Goal: Information Seeking & Learning: Compare options

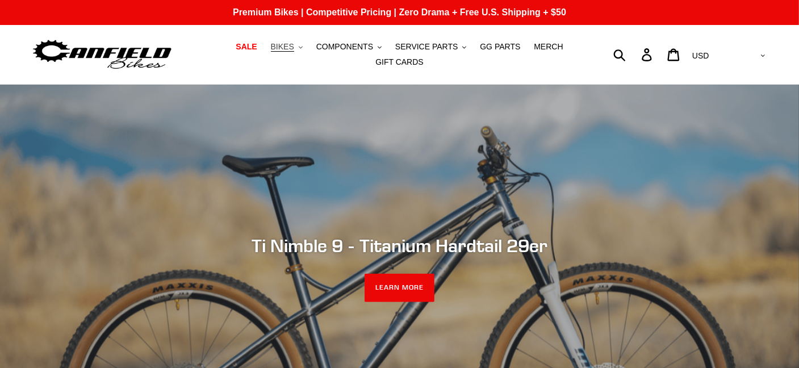
click at [271, 52] on span "BIKES" at bounding box center [282, 47] width 23 height 10
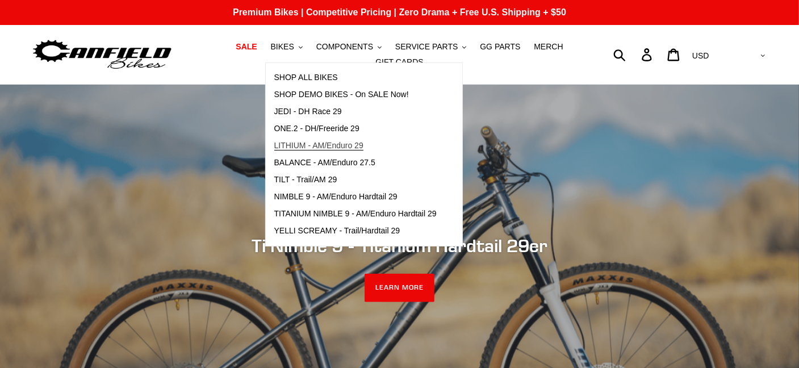
click at [300, 150] on span "LITHIUM - AM/Enduro 29" at bounding box center [318, 146] width 89 height 10
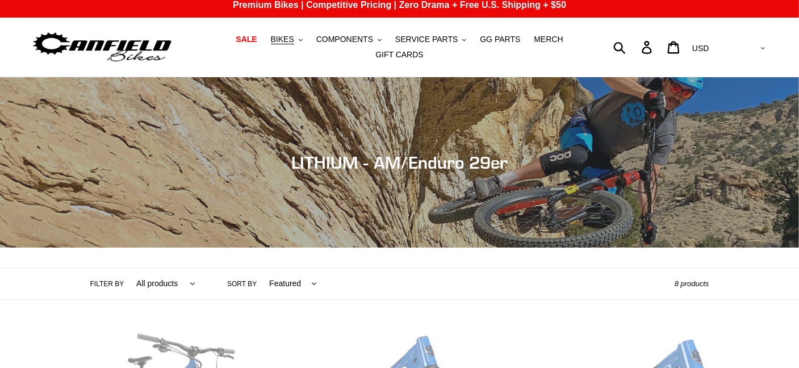
scroll to position [170, 0]
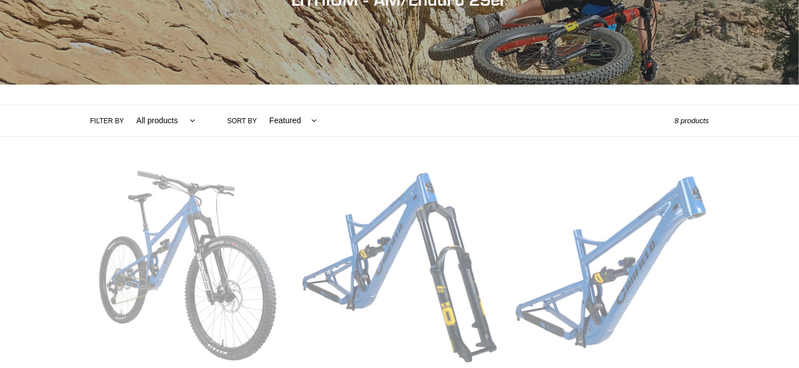
click at [244, 193] on link "LITHIUM - Complete Bike" at bounding box center [187, 301] width 195 height 266
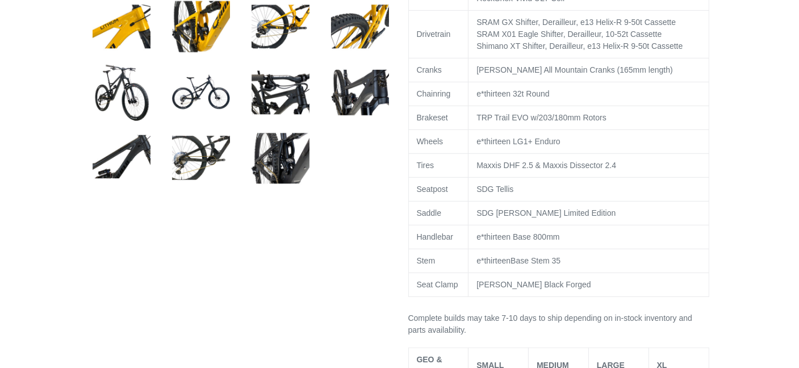
select select "highest-rating"
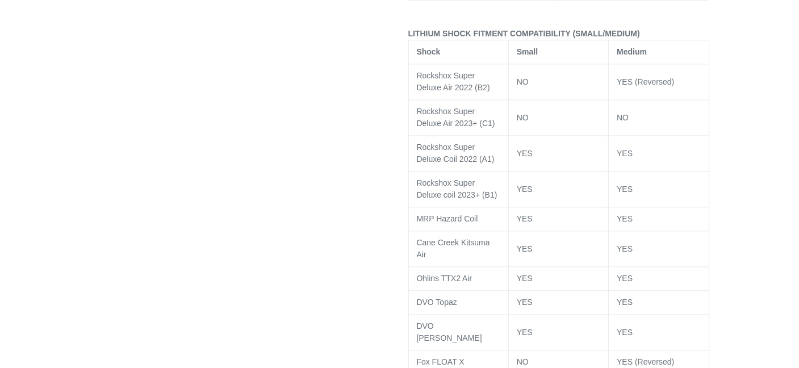
scroll to position [2384, 0]
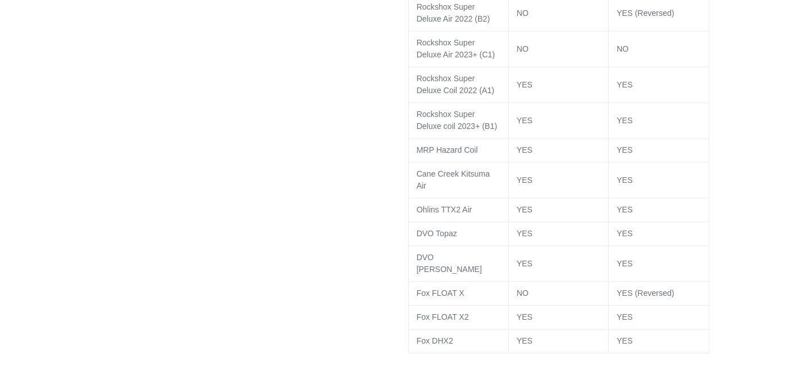
drag, startPoint x: 123, startPoint y: 176, endPoint x: 186, endPoint y: 141, distance: 72.4
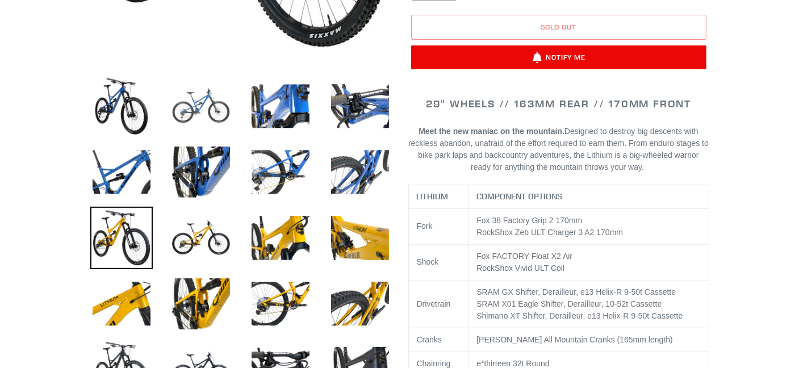
scroll to position [341, 0]
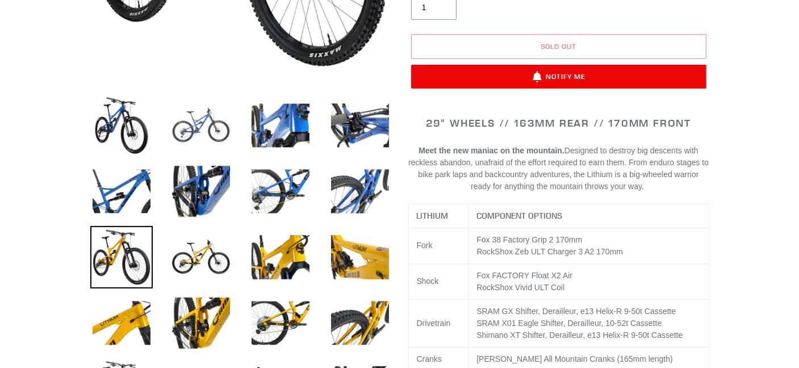
click at [187, 127] on img at bounding box center [201, 125] width 62 height 62
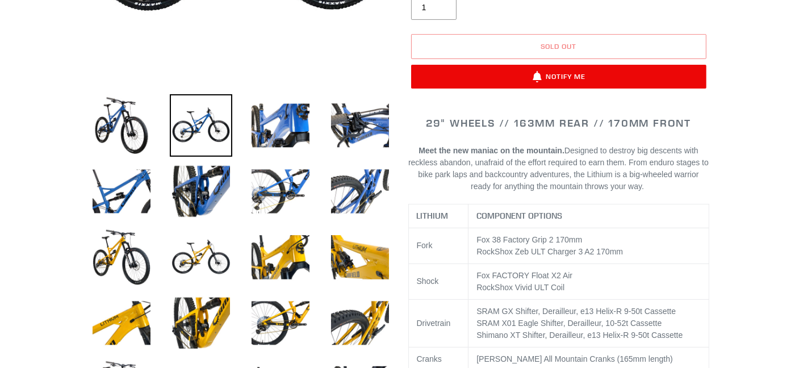
scroll to position [170, 0]
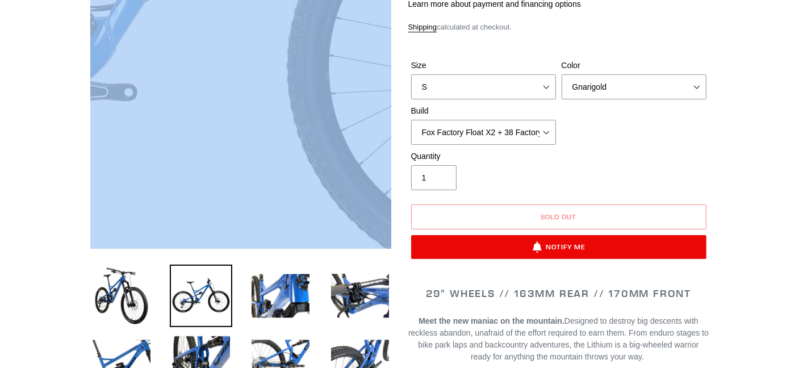
drag, startPoint x: 75, startPoint y: 201, endPoint x: 273, endPoint y: 140, distance: 207.3
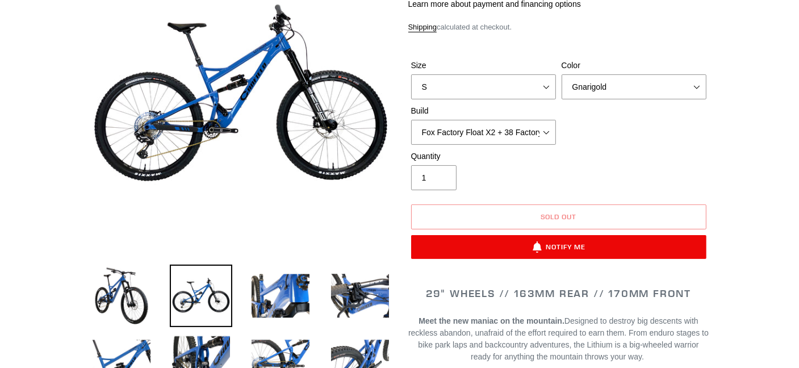
click at [73, 213] on div at bounding box center [232, 303] width 318 height 715
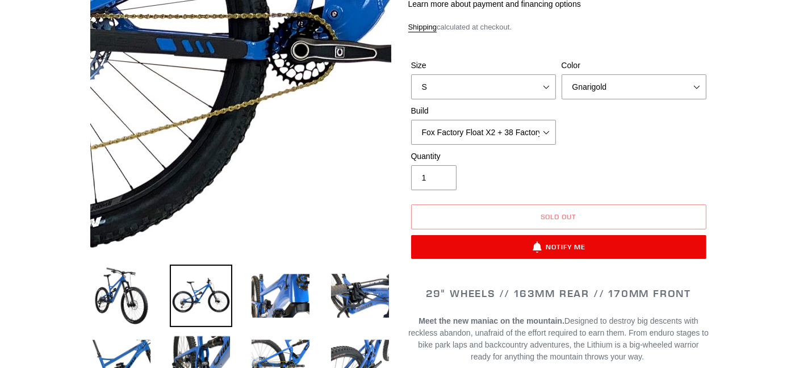
drag, startPoint x: 43, startPoint y: 236, endPoint x: 179, endPoint y: 154, distance: 158.8
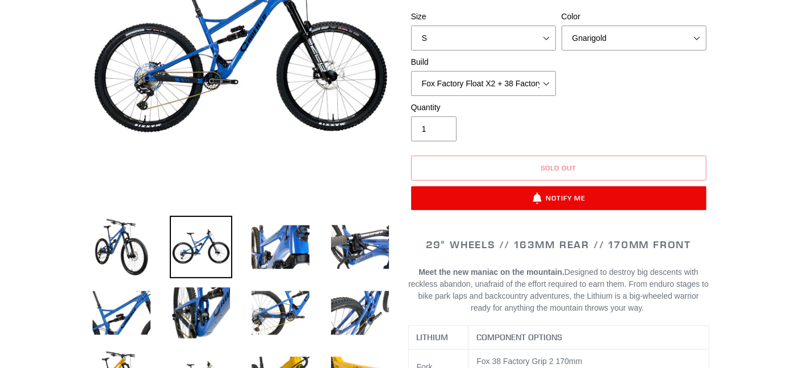
scroll to position [341, 0]
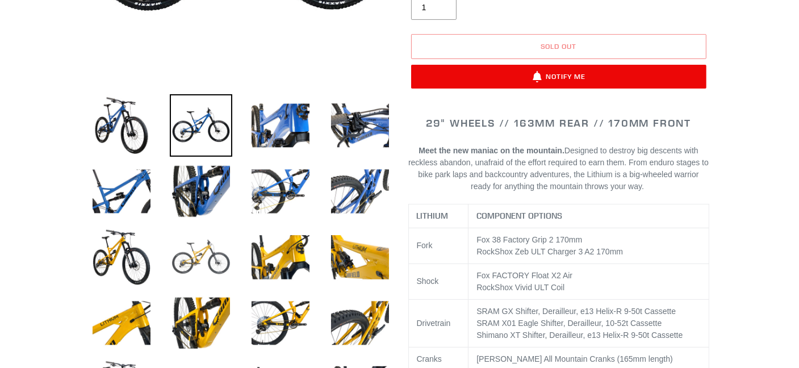
click at [210, 247] on img at bounding box center [201, 257] width 62 height 62
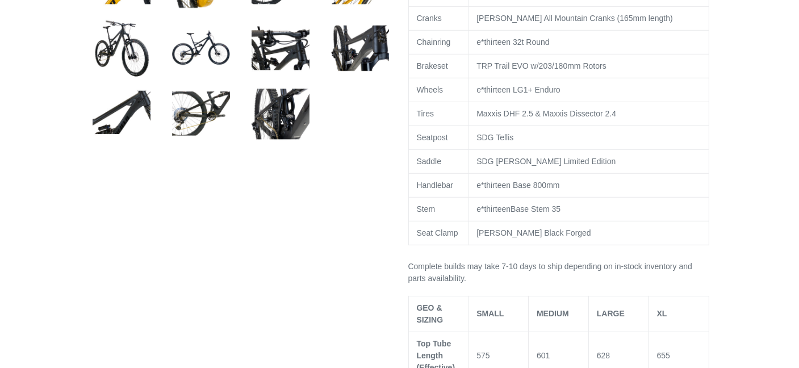
scroll to position [738, 0]
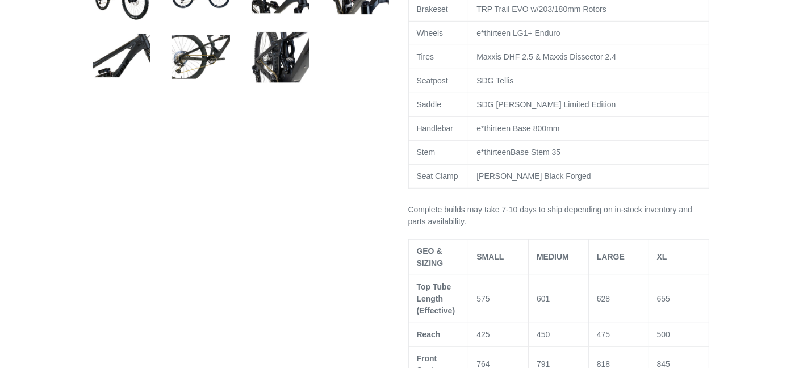
click at [553, 164] on td "[PERSON_NAME] Black Forged" at bounding box center [588, 176] width 240 height 24
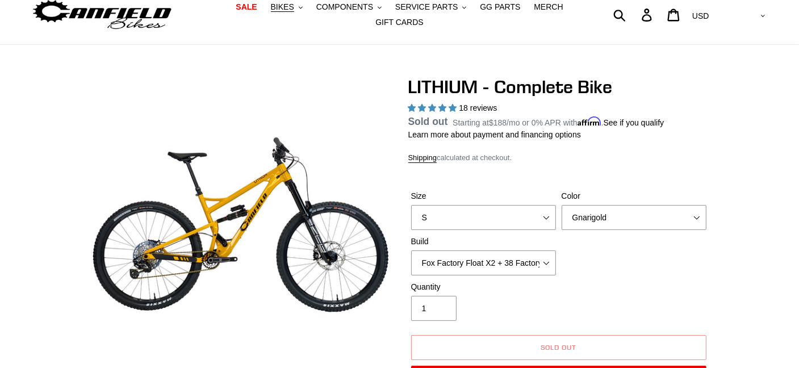
scroll to position [0, 0]
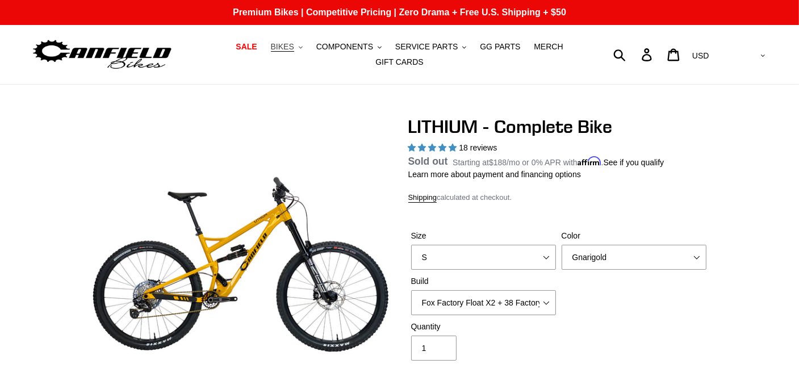
click at [271, 49] on span "BIKES" at bounding box center [282, 47] width 23 height 10
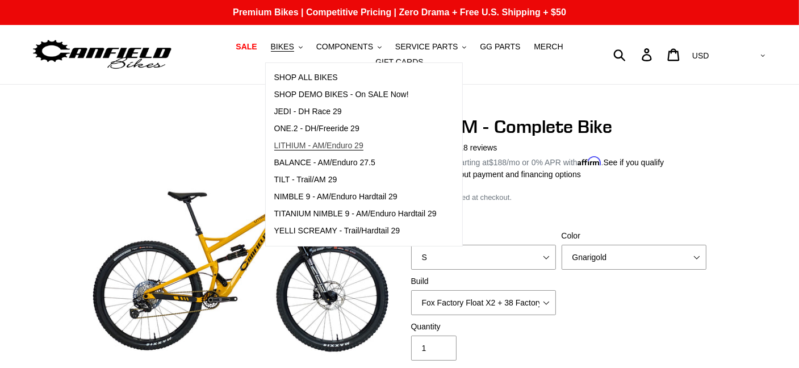
click at [291, 150] on span "LITHIUM - AM/Enduro 29" at bounding box center [318, 146] width 89 height 10
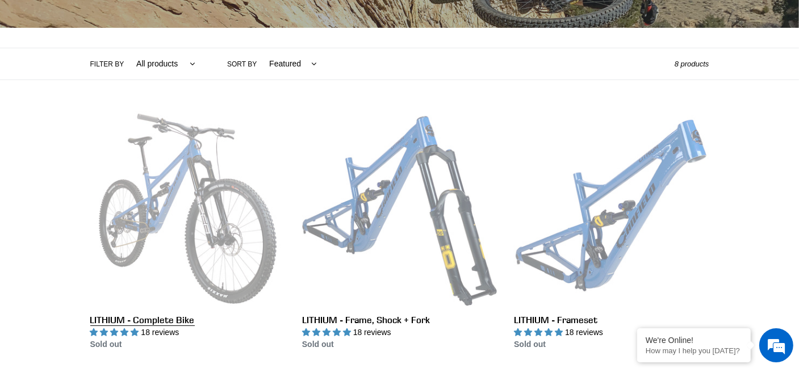
click at [221, 140] on link "LITHIUM - Complete Bike" at bounding box center [187, 230] width 195 height 239
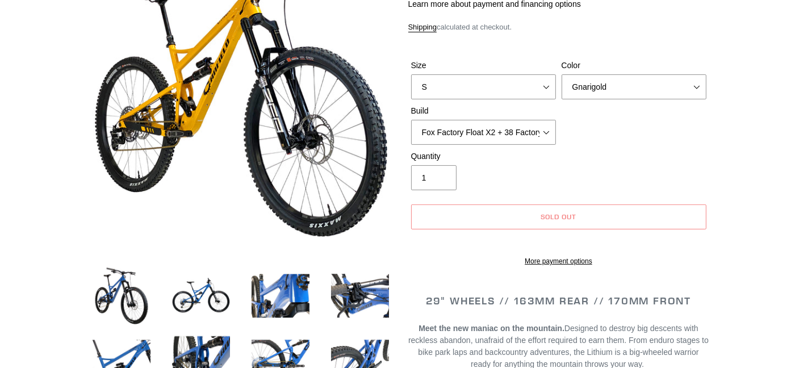
scroll to position [170, 0]
select select "highest-rating"
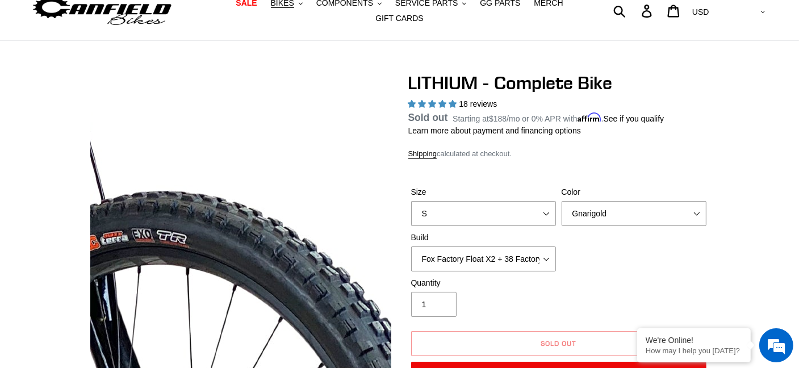
scroll to position [0, 0]
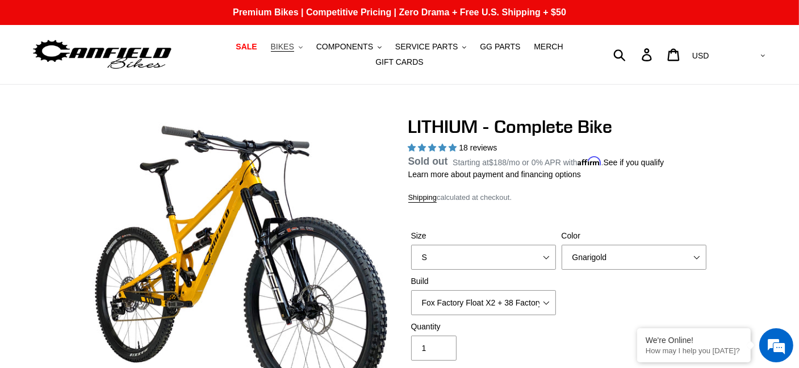
click at [272, 52] on span "BIKES" at bounding box center [282, 47] width 23 height 10
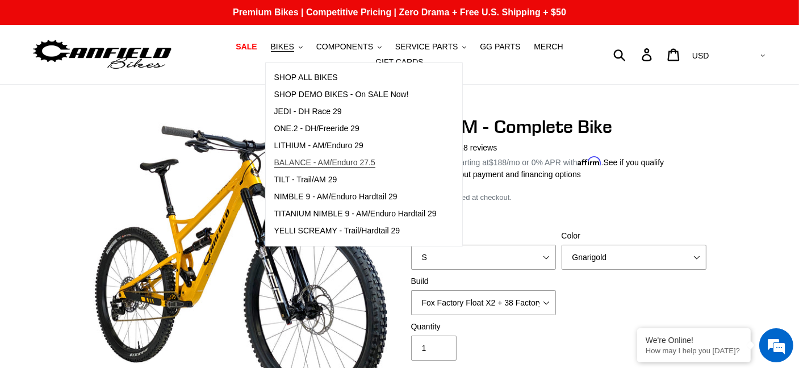
click at [302, 166] on span "BALANCE - AM/Enduro 27.5" at bounding box center [324, 163] width 101 height 10
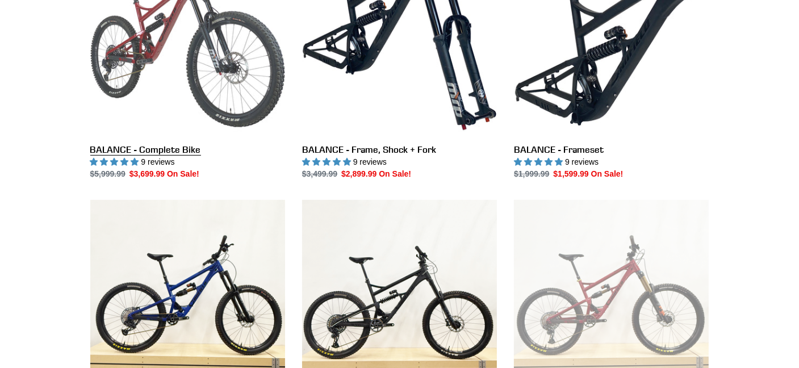
click at [242, 64] on link "BALANCE - Complete Bike" at bounding box center [187, 60] width 195 height 239
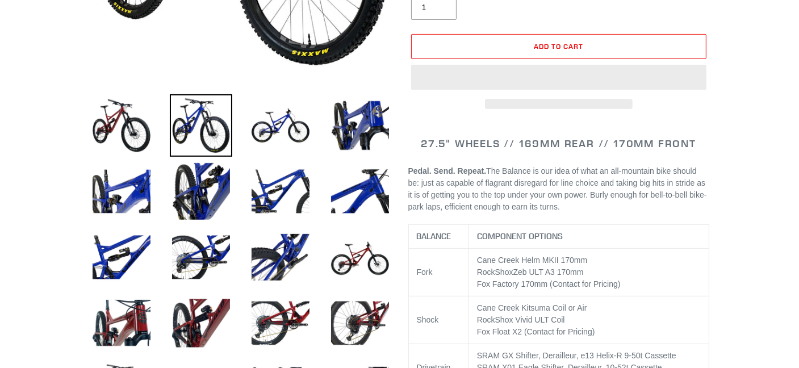
select select "highest-rating"
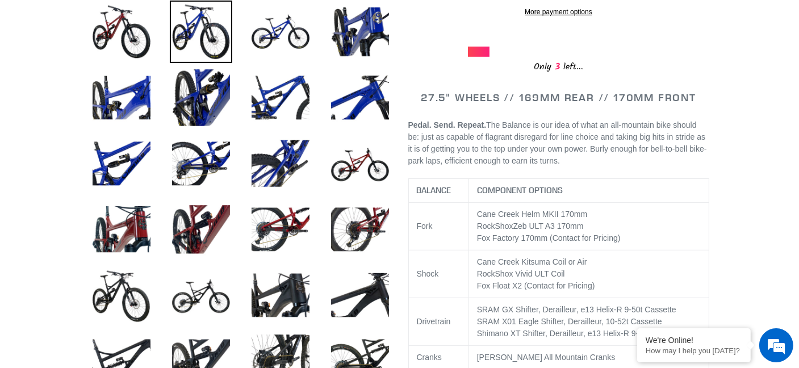
scroll to position [454, 0]
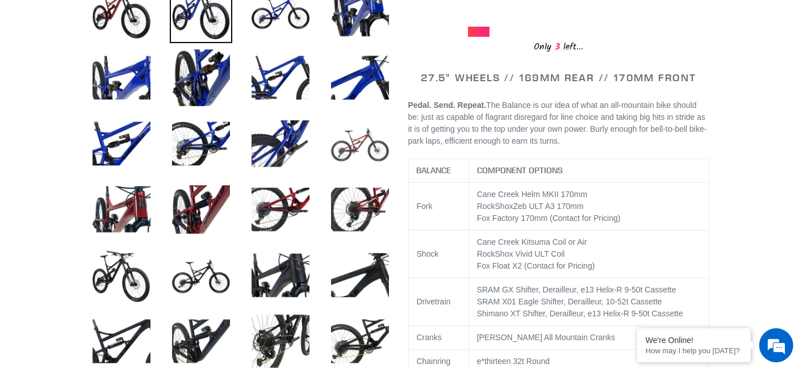
click at [371, 141] on img at bounding box center [360, 143] width 62 height 62
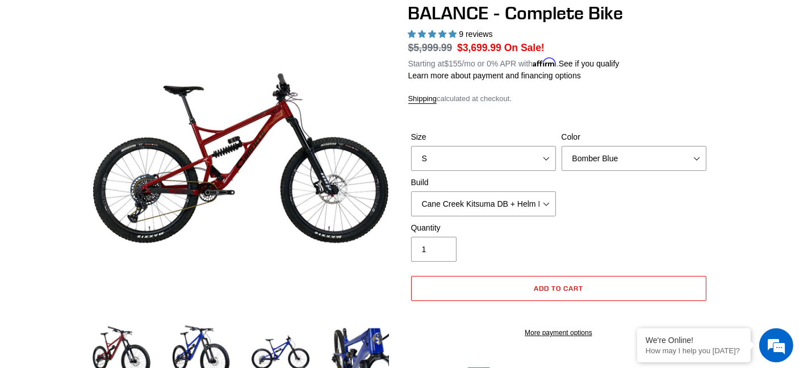
scroll to position [57, 0]
